Goal: Find specific page/section: Find specific page/section

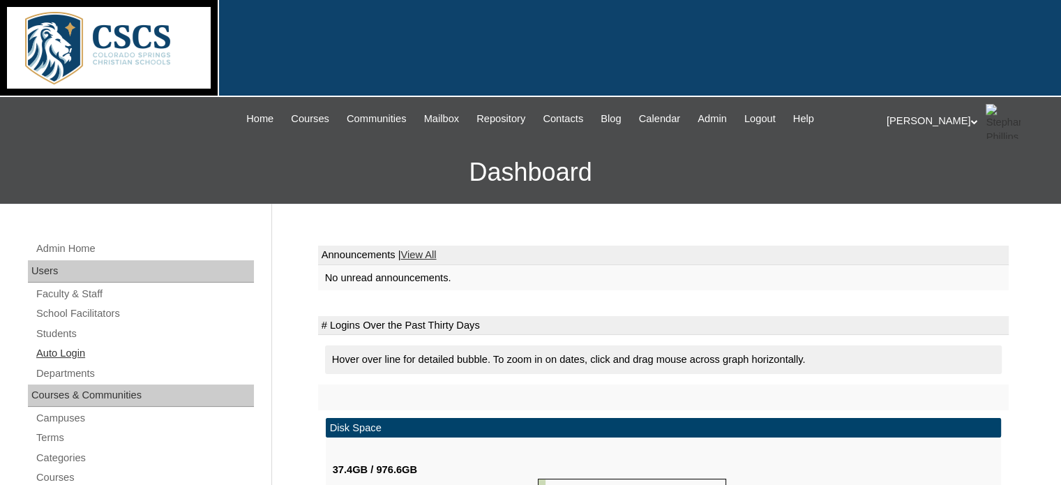
click at [54, 348] on link "Auto Login" at bounding box center [144, 353] width 219 height 17
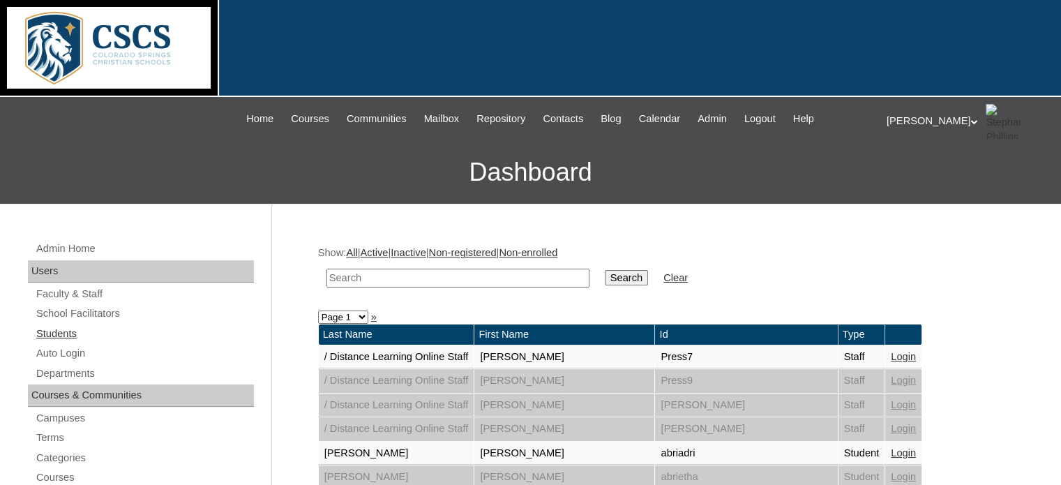
click at [50, 326] on link "Students" at bounding box center [144, 333] width 219 height 17
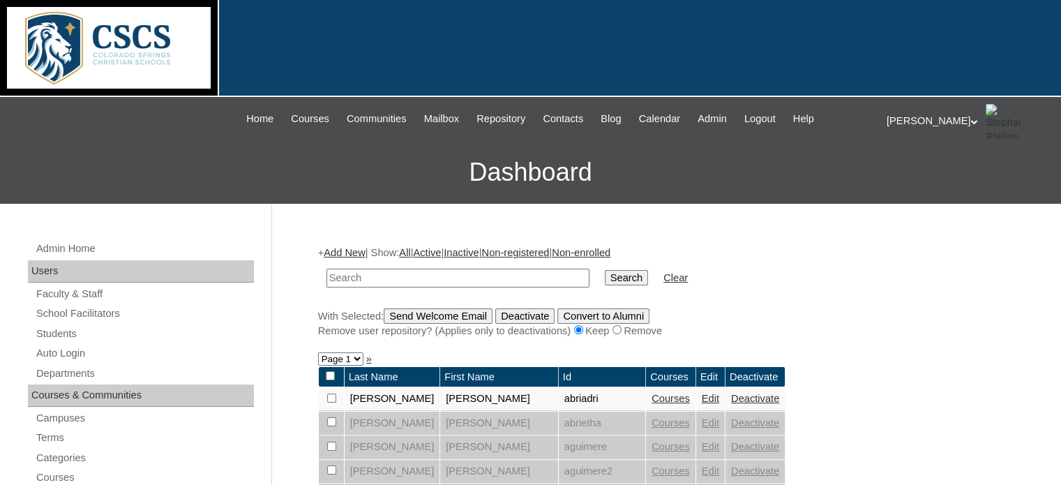
click at [342, 274] on input "text" at bounding box center [457, 278] width 263 height 19
type input "garen"
click at [605, 270] on input "Search" at bounding box center [626, 277] width 43 height 15
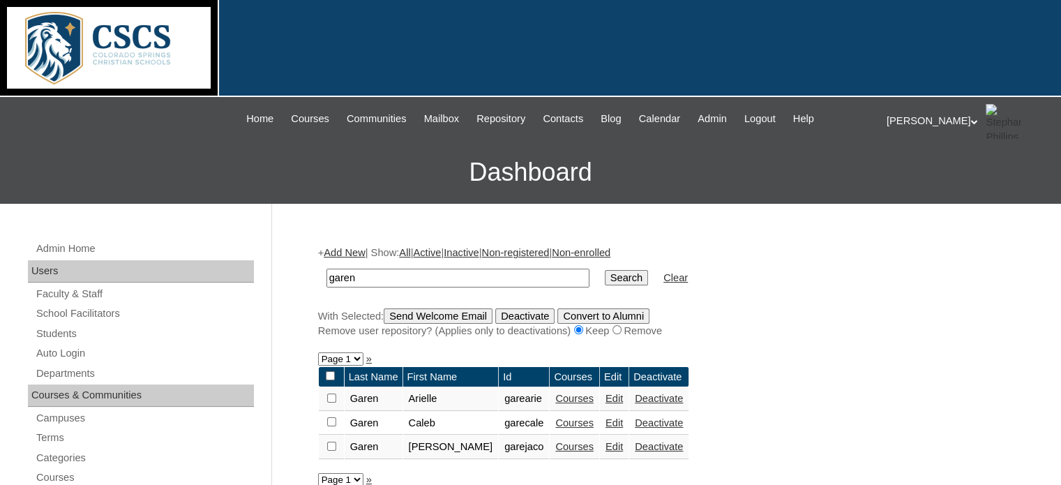
click at [555, 423] on link "Courses" at bounding box center [574, 422] width 38 height 11
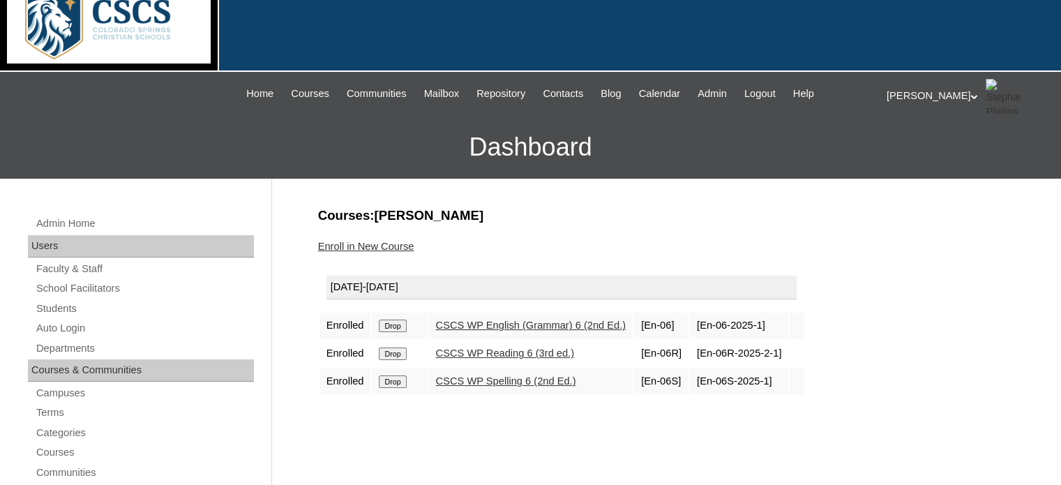
scroll to position [27, 0]
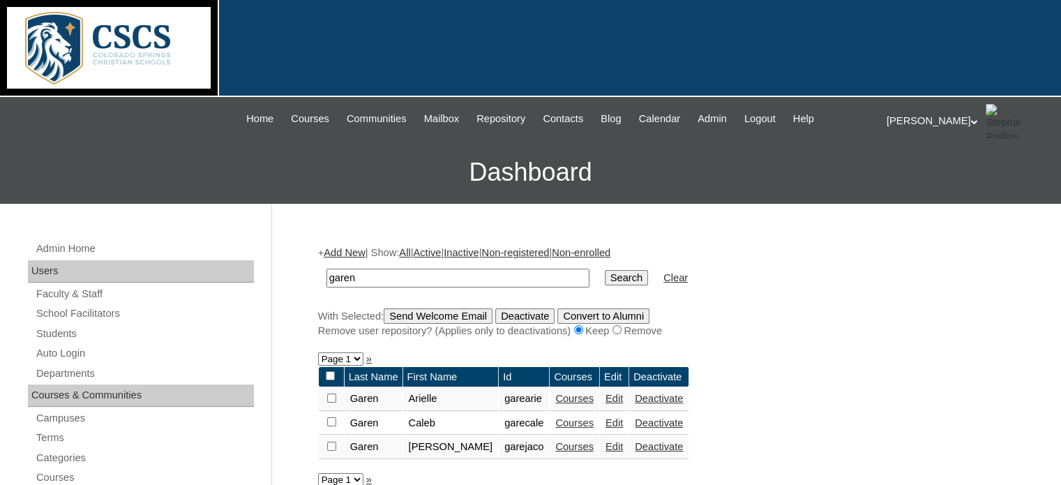
drag, startPoint x: 0, startPoint y: 0, endPoint x: 548, endPoint y: 448, distance: 708.3
click at [555, 448] on link "Courses" at bounding box center [574, 446] width 38 height 11
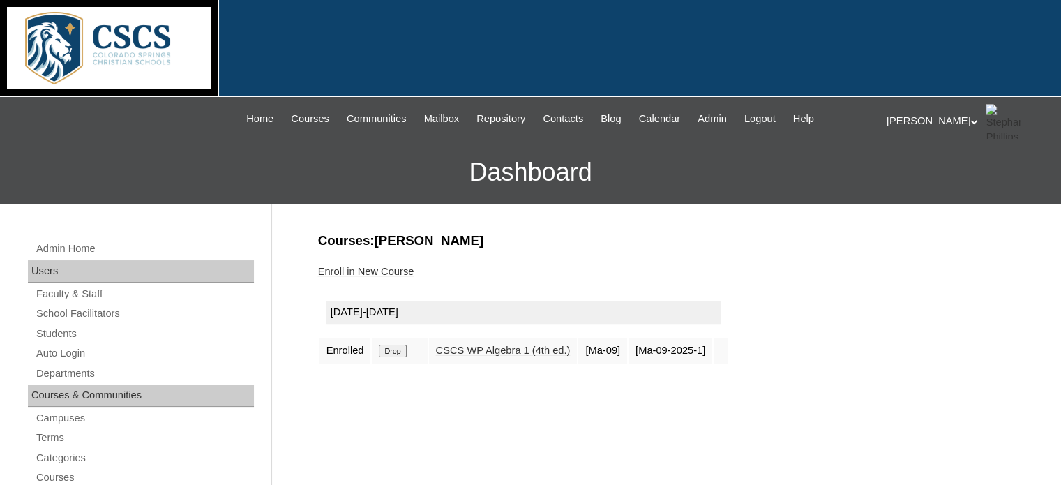
click at [474, 351] on link "CSCS WP Algebra 1 (4th ed.)" at bounding box center [503, 350] width 135 height 11
